Goal: Information Seeking & Learning: Find specific fact

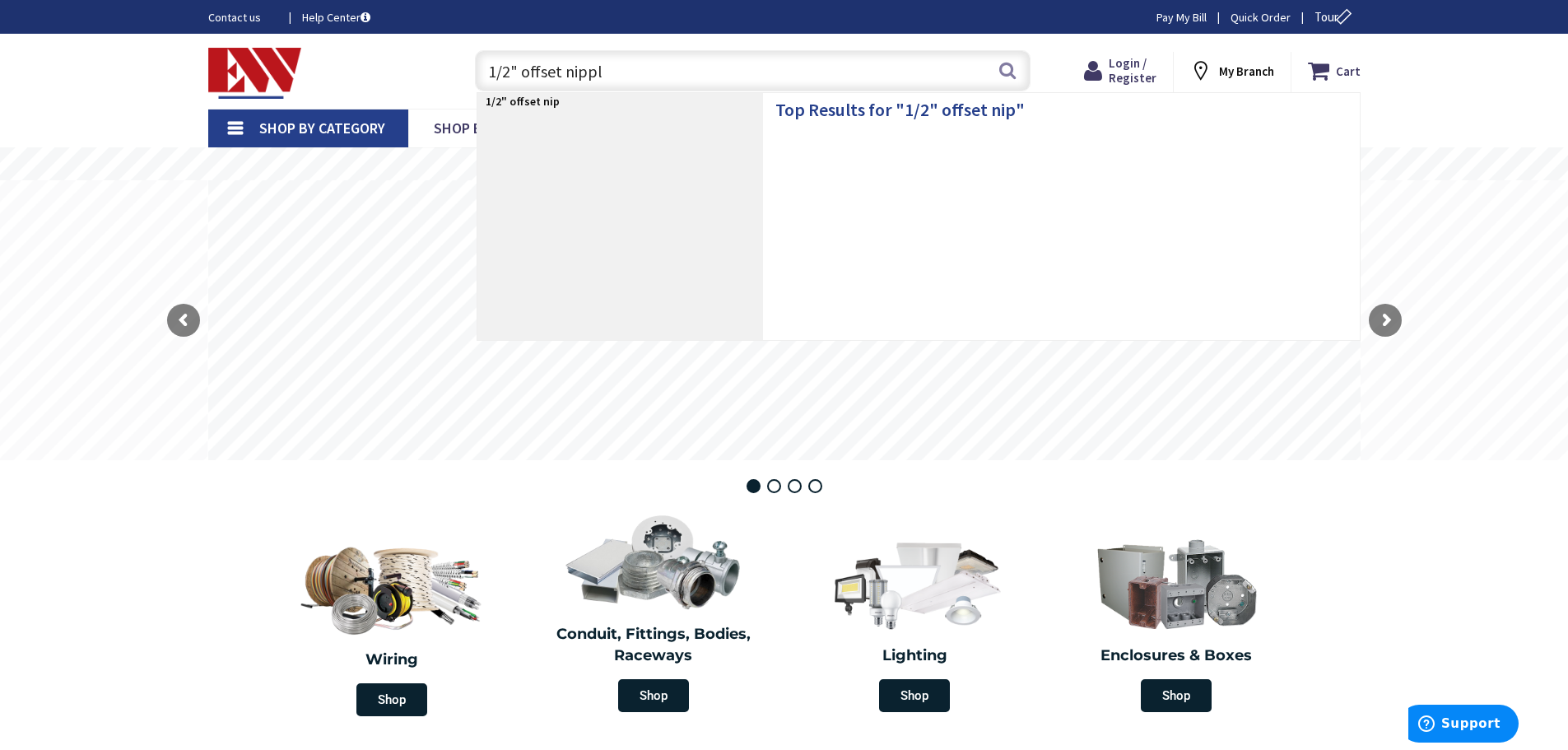
type input "1/2" offset nipple"
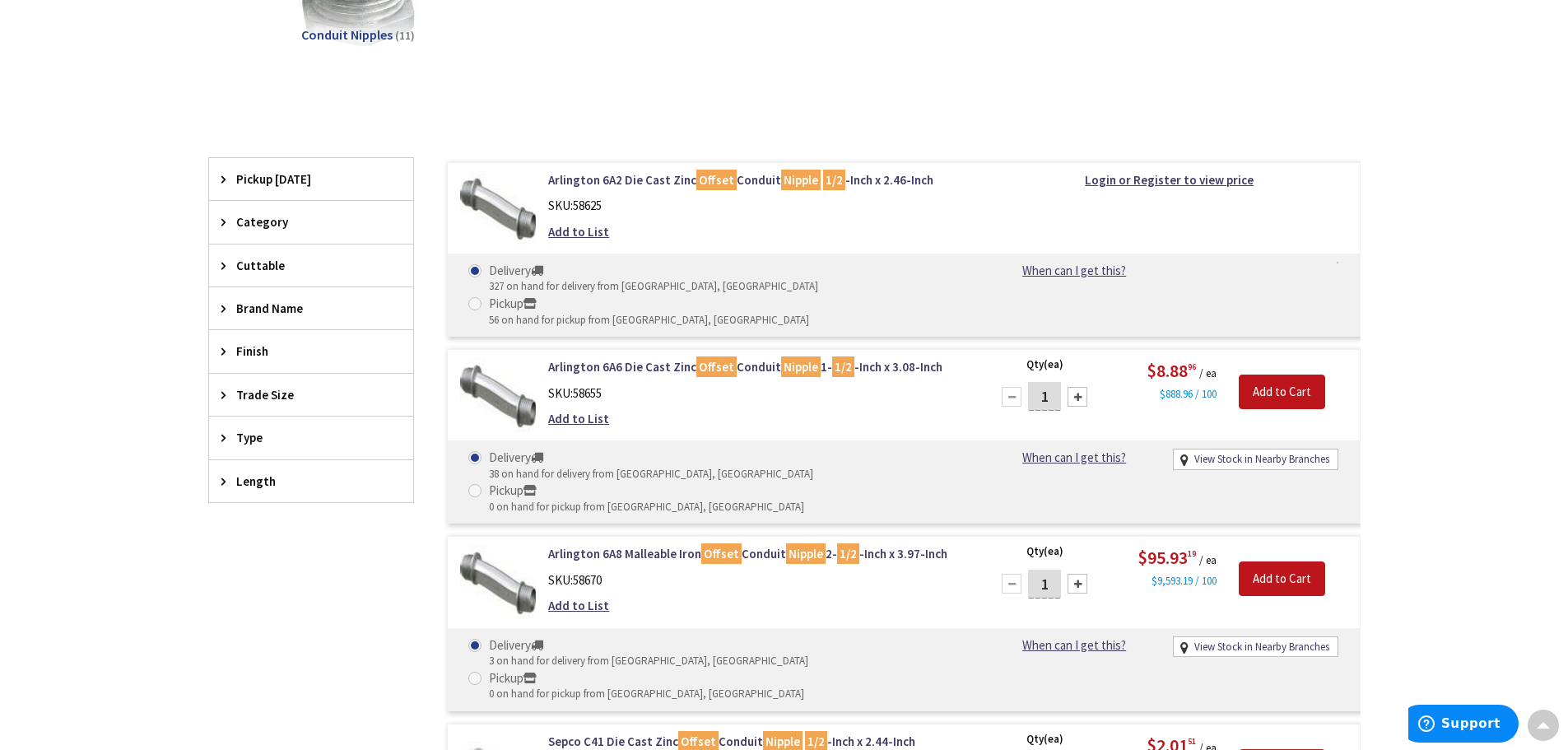
scroll to position [329, 0]
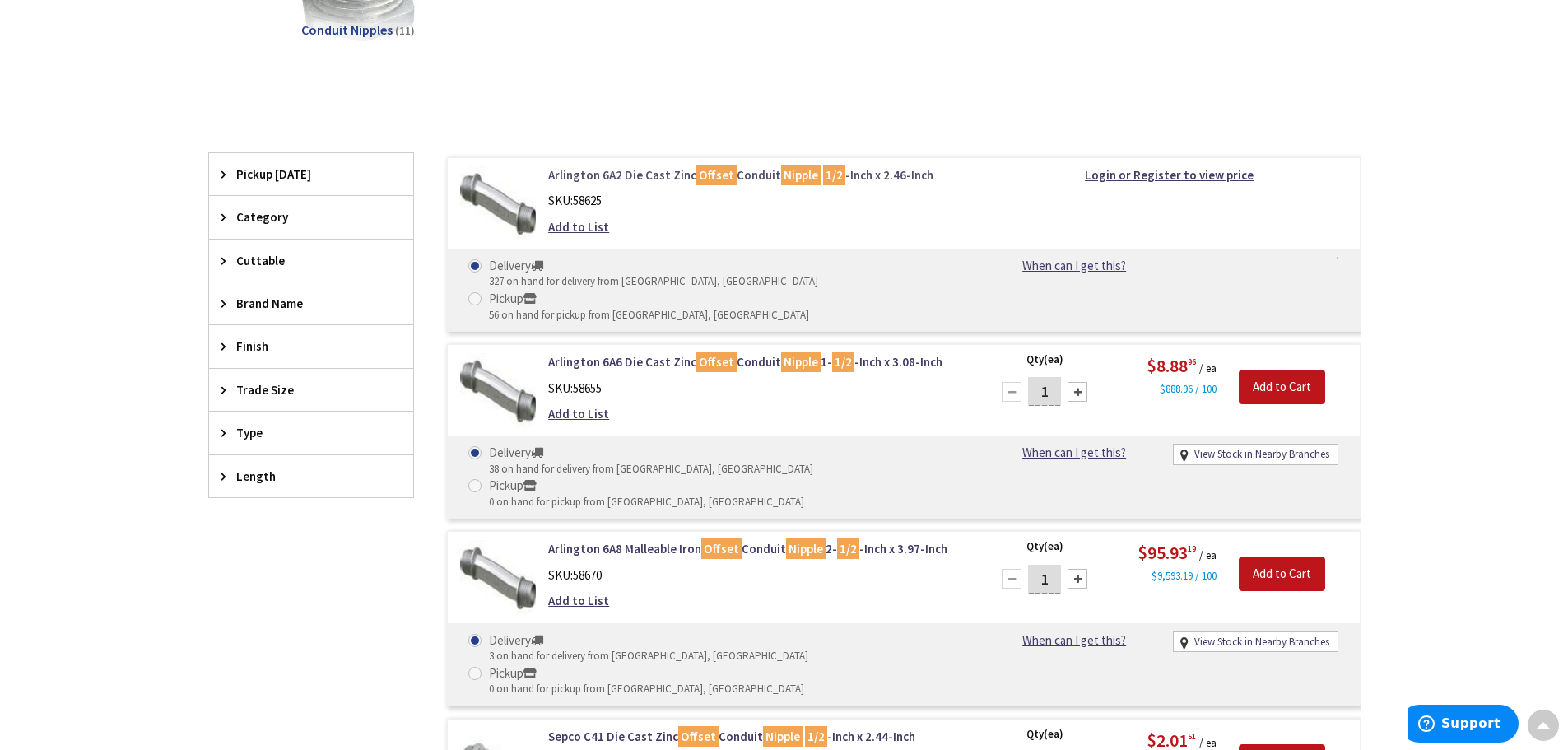
click at [774, 171] on link "Arlington 6A2 Die Cast Zinc Offset Conduit Nipple 1/2 -Inch x 2.46-Inch" at bounding box center [757, 174] width 419 height 17
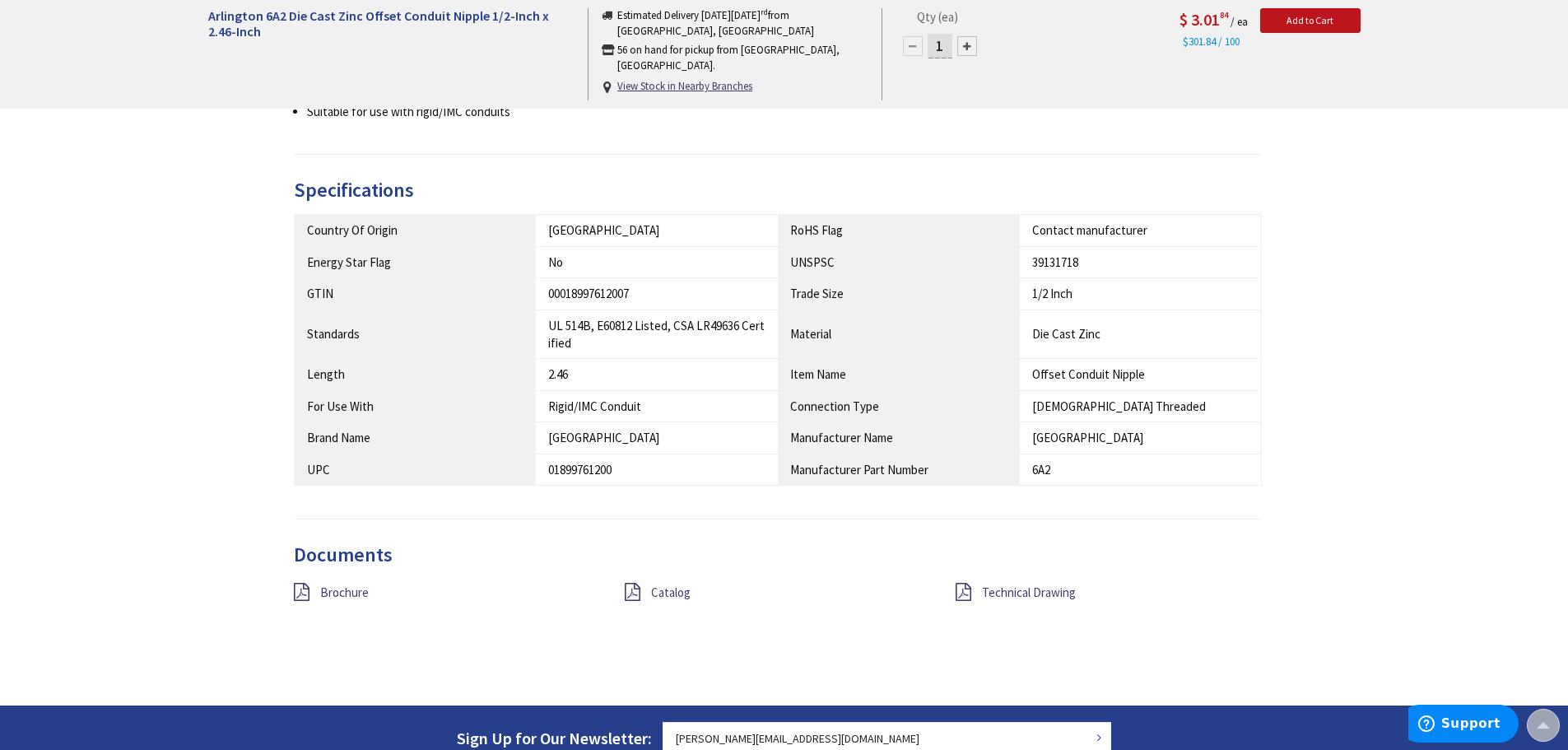
scroll to position [824, 0]
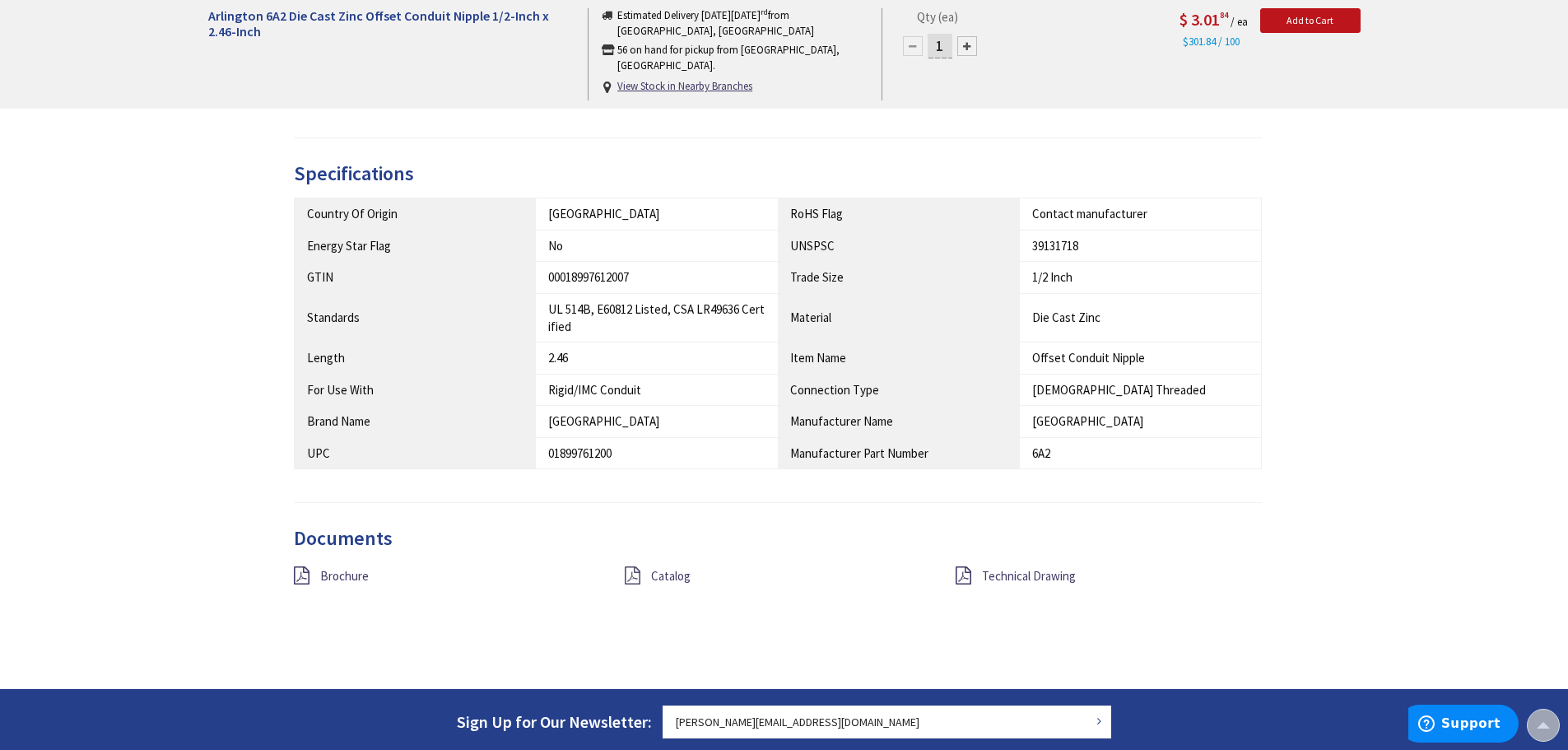
click at [640, 579] on icon at bounding box center [632, 575] width 15 height 18
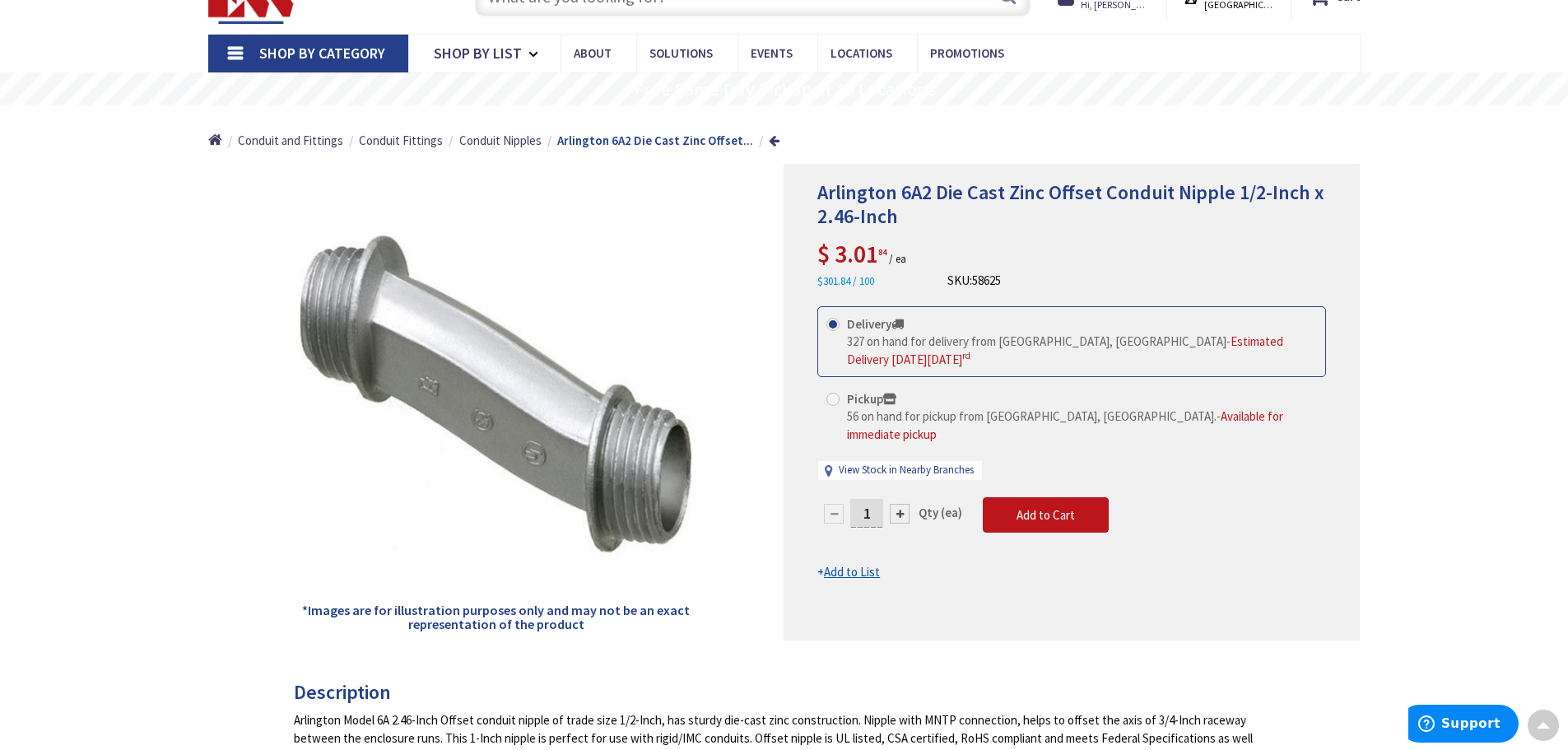
scroll to position [0, 0]
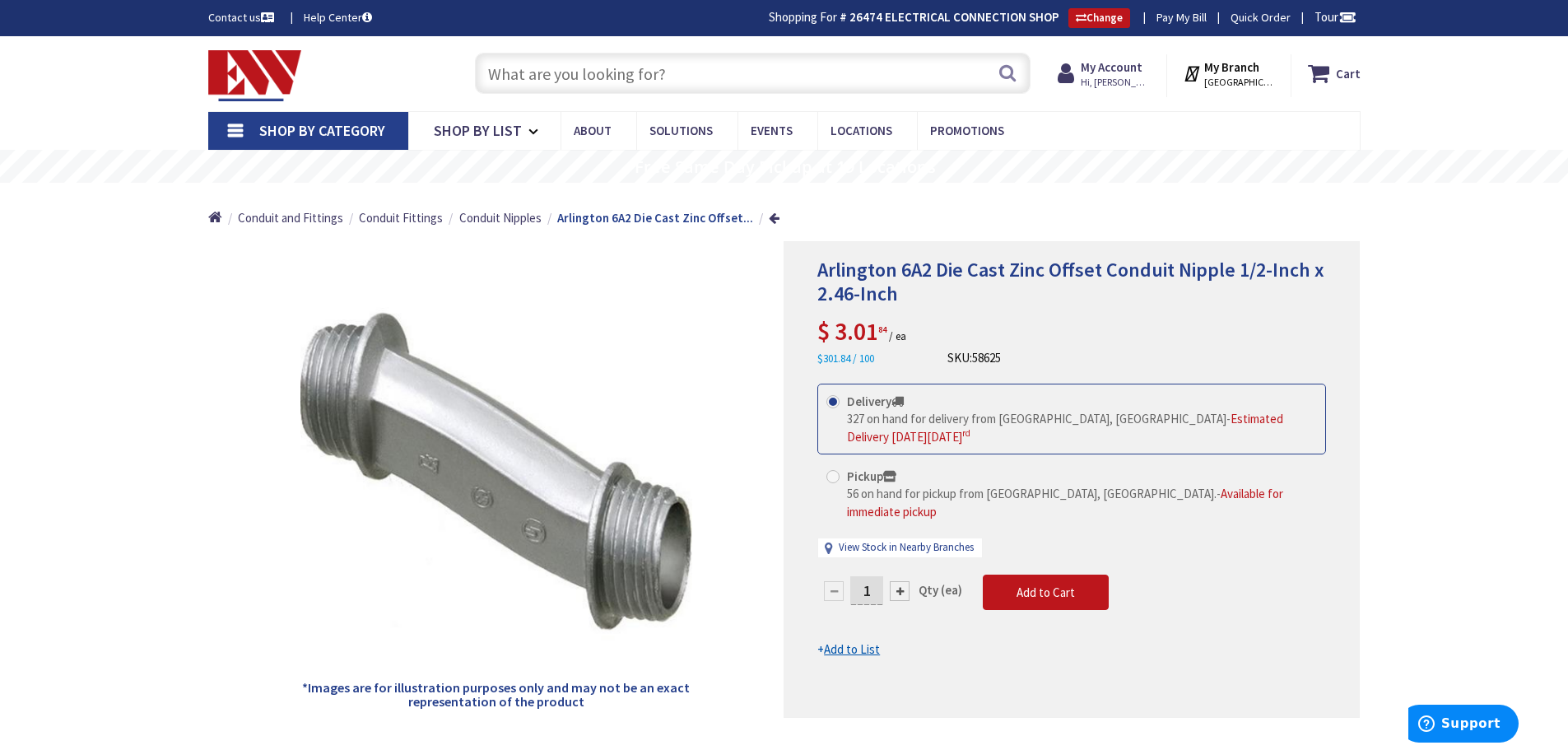
click at [614, 80] on input "text" at bounding box center [753, 74] width 555 height 41
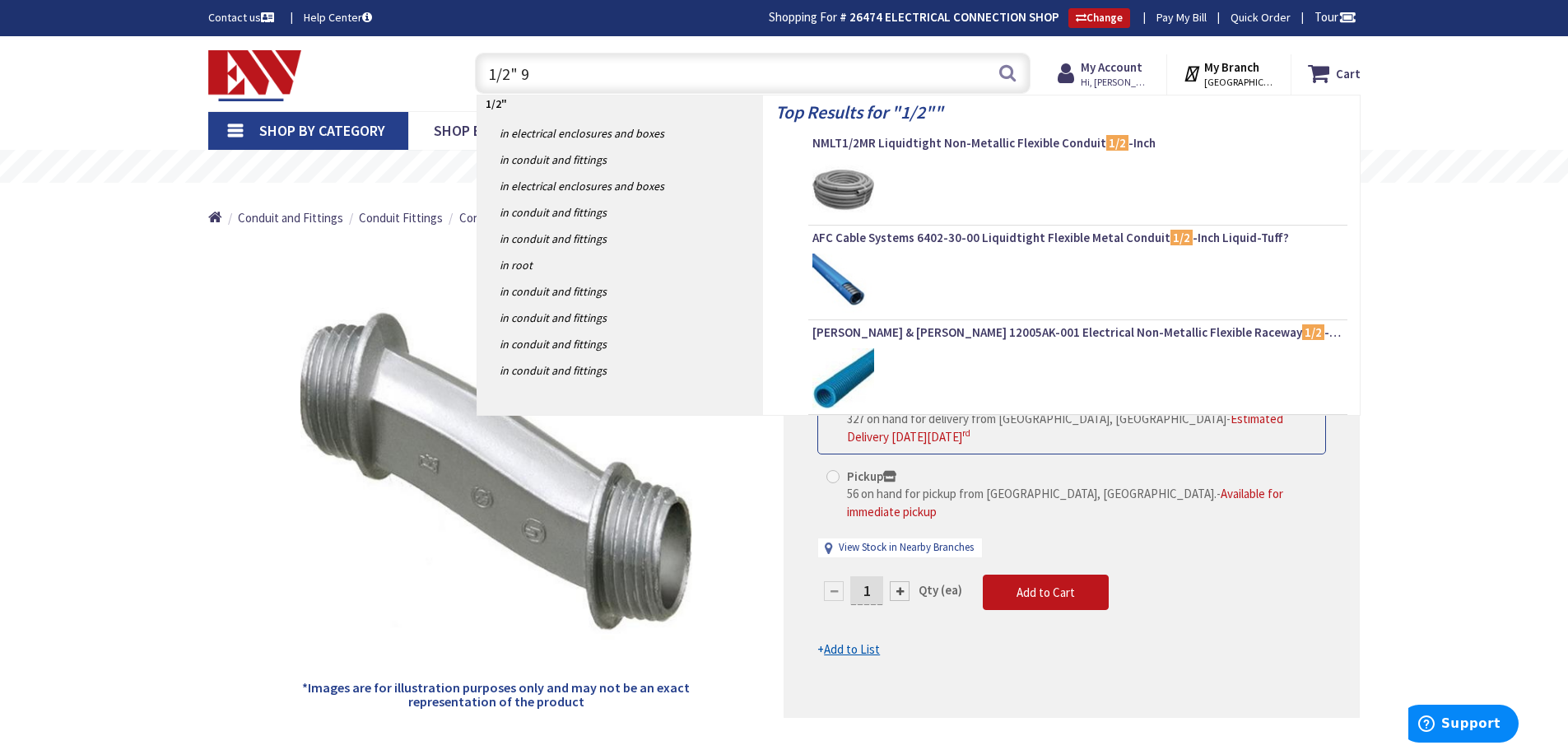
type input "1/2" 90"
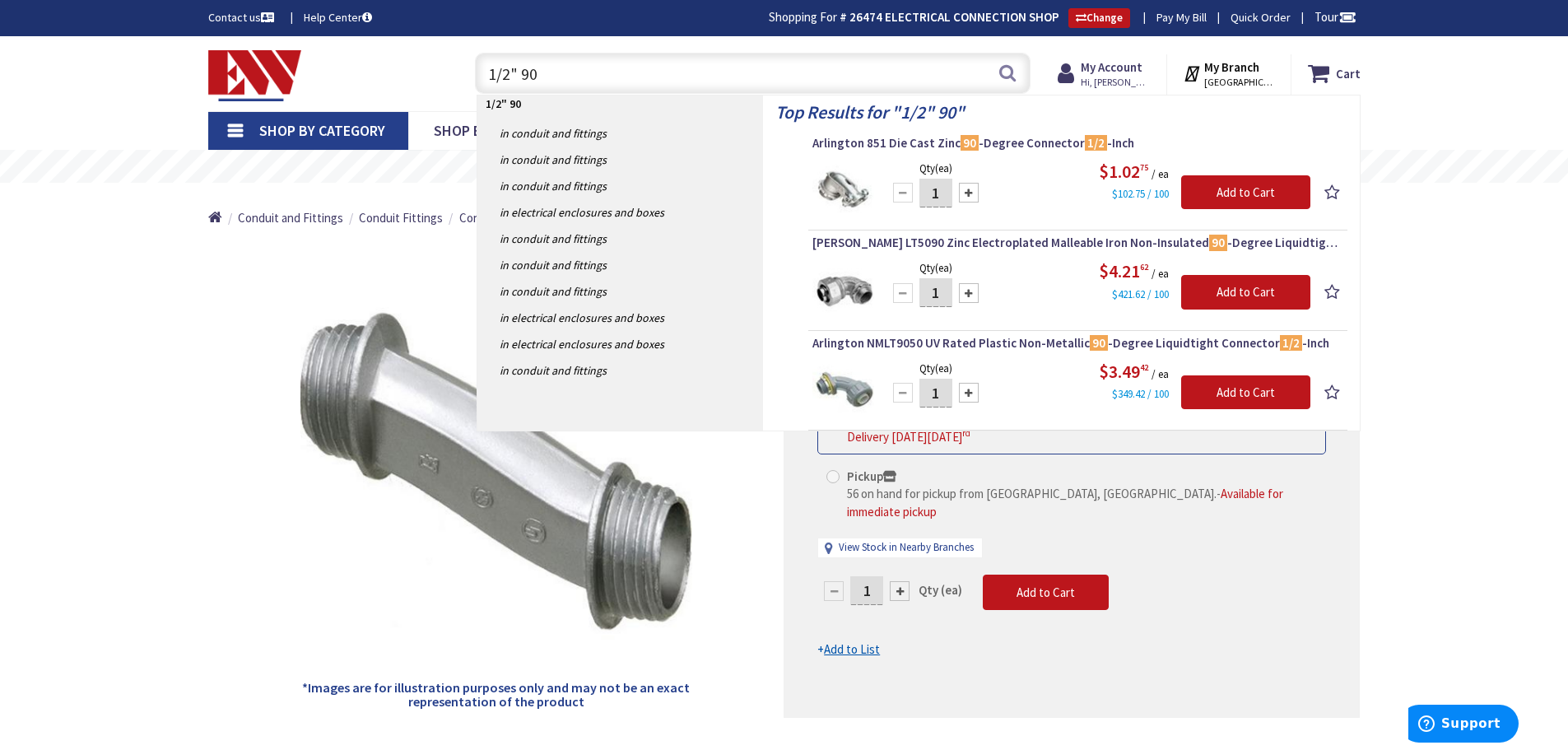
drag, startPoint x: 825, startPoint y: 73, endPoint x: 414, endPoint y: 72, distance: 411.0
click at [414, 72] on div "Toggle Nav 1/2" 90 1/2" 90 Search Cart My Cart Close" at bounding box center [784, 73] width 1177 height 55
